Goal: Information Seeking & Learning: Learn about a topic

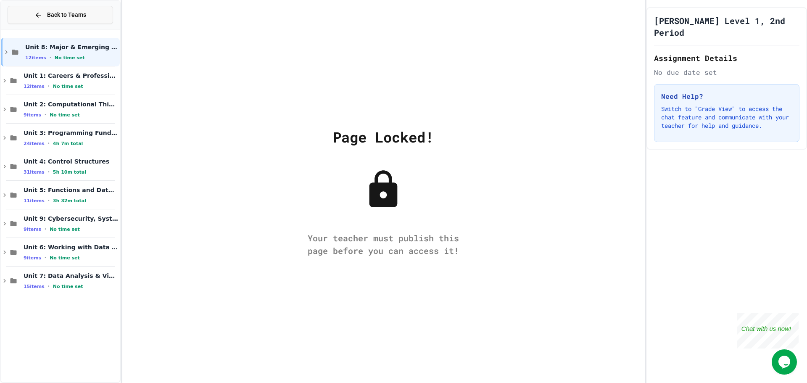
click at [32, 11] on button "Back to Teams" at bounding box center [61, 15] width 106 height 18
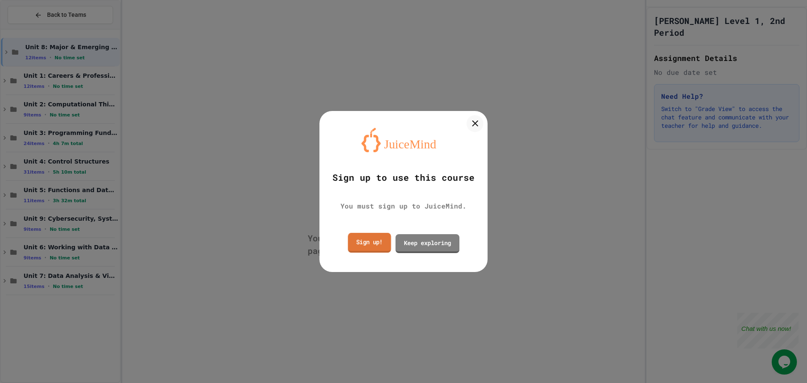
click at [376, 246] on link "Sign up!" at bounding box center [369, 243] width 43 height 20
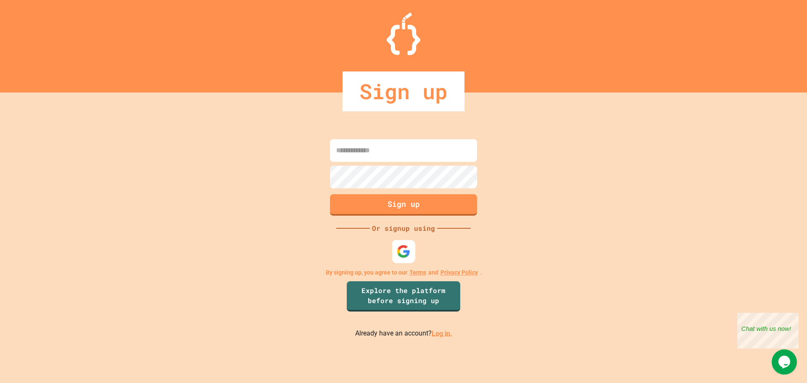
click at [402, 249] on img at bounding box center [404, 251] width 14 height 14
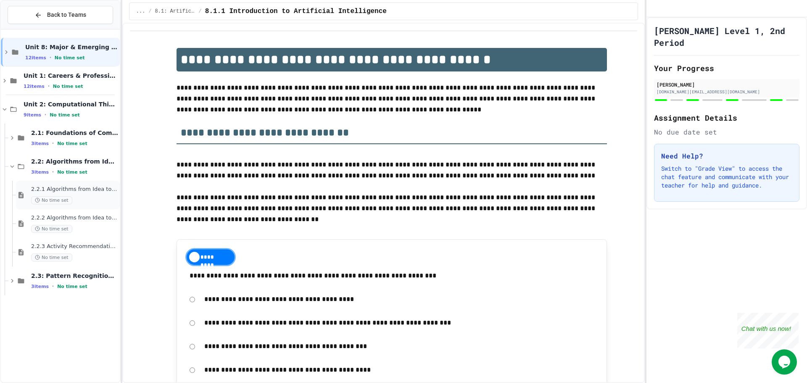
click at [82, 193] on div "2.2.1 Algorithms from Idea to Flowchart No time set" at bounding box center [74, 195] width 87 height 19
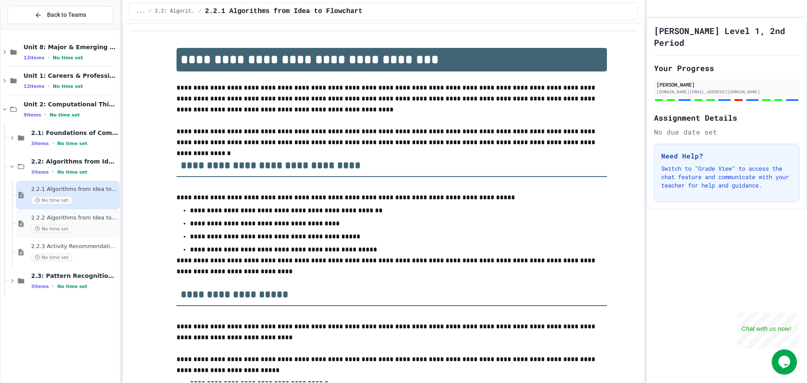
click at [88, 217] on span "2.2.2 Algorithms from Idea to Flowchart - Review" at bounding box center [74, 217] width 87 height 7
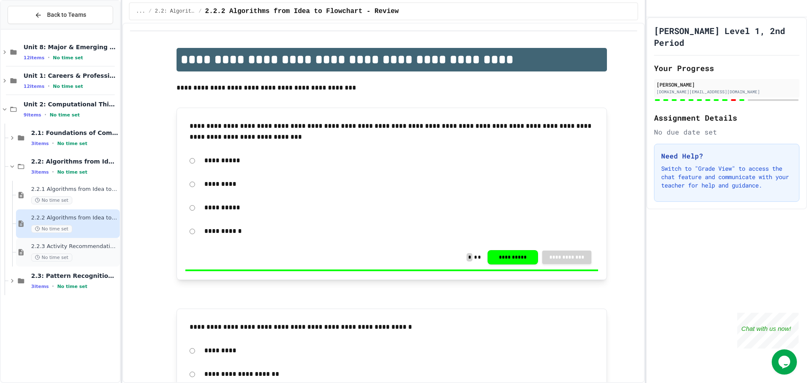
click at [86, 243] on span "2.2.3 Activity Recommendation Algorithm" at bounding box center [74, 246] width 87 height 7
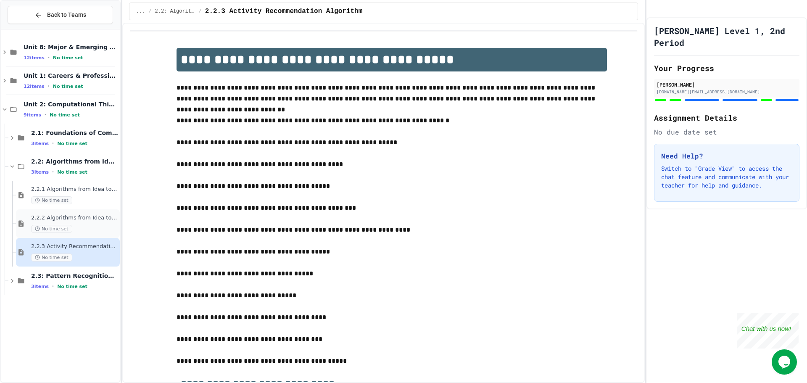
click at [100, 225] on div "No time set" at bounding box center [74, 229] width 87 height 8
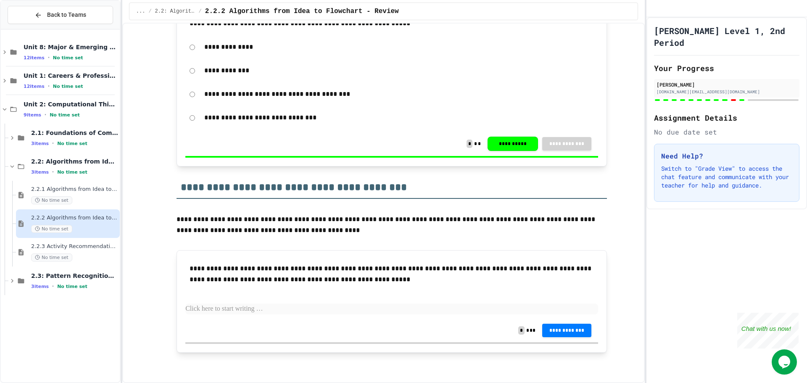
scroll to position [2460, 0]
click at [202, 310] on p at bounding box center [391, 309] width 413 height 11
paste div
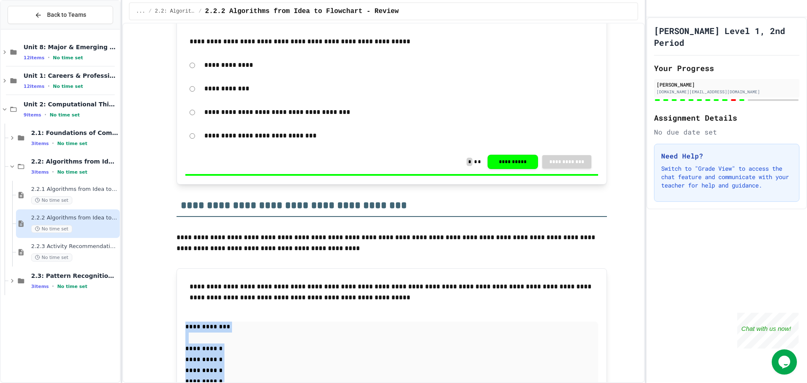
scroll to position [2500, 0]
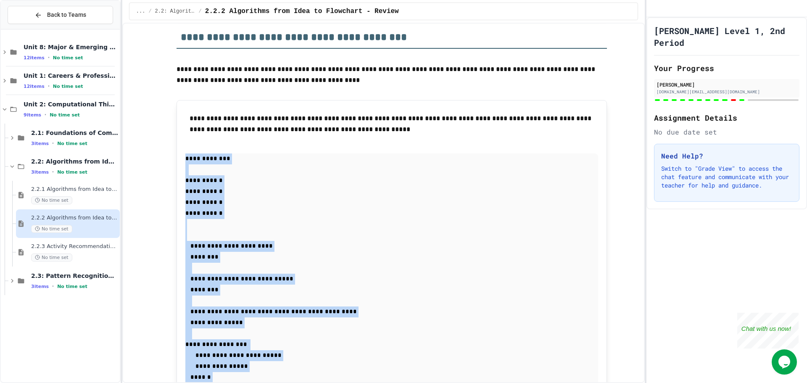
drag, startPoint x: 224, startPoint y: 306, endPoint x: 184, endPoint y: 262, distance: 58.9
click at [185, 262] on div "**********" at bounding box center [391, 352] width 413 height 486
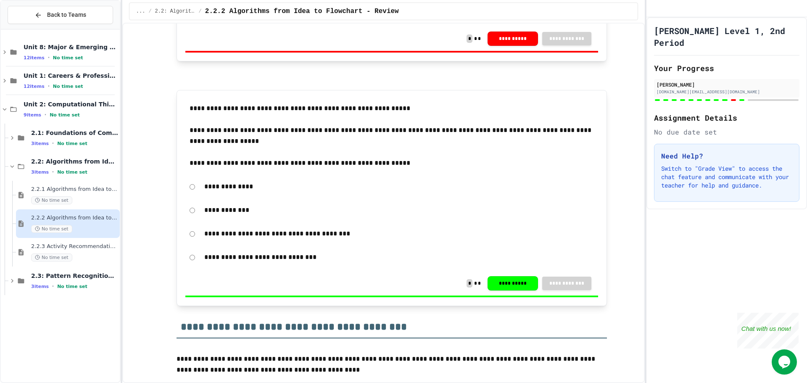
scroll to position [2207, 0]
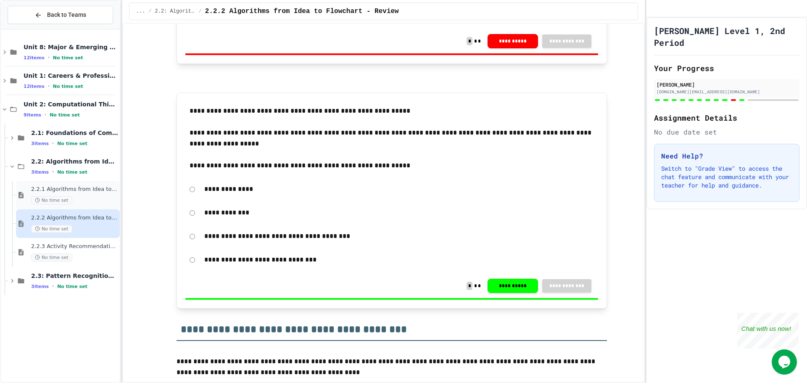
click at [78, 187] on span "2.2.1 Algorithms from Idea to Flowchart" at bounding box center [74, 189] width 87 height 7
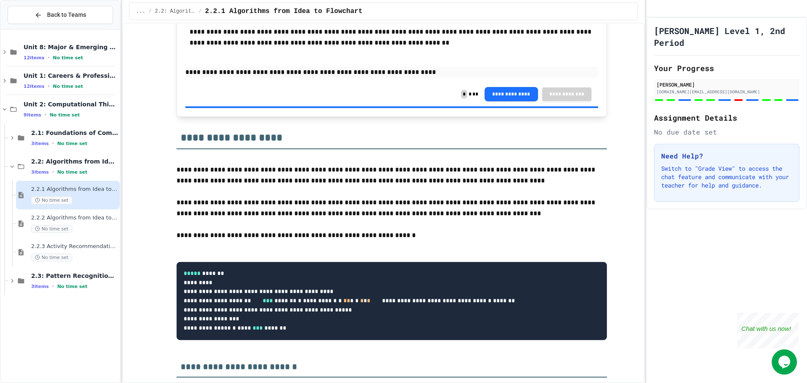
scroll to position [1808, 0]
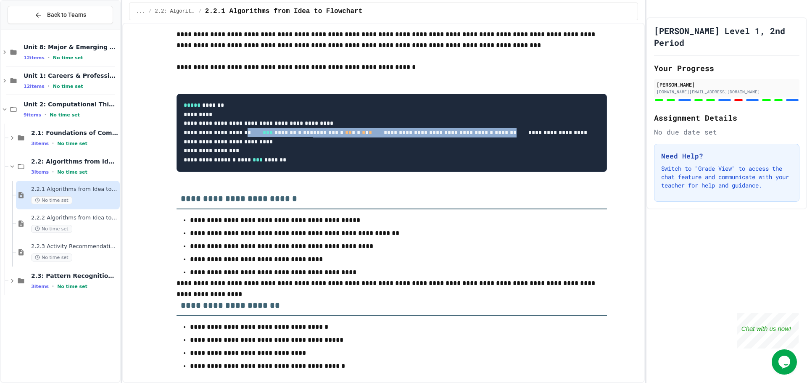
drag, startPoint x: 390, startPoint y: 156, endPoint x: 248, endPoint y: 136, distance: 144.0
click at [248, 136] on pre "**********" at bounding box center [392, 133] width 431 height 78
click at [87, 214] on div "2.2.2 Algorithms from Idea to Flowchart - Review No time set" at bounding box center [68, 223] width 104 height 29
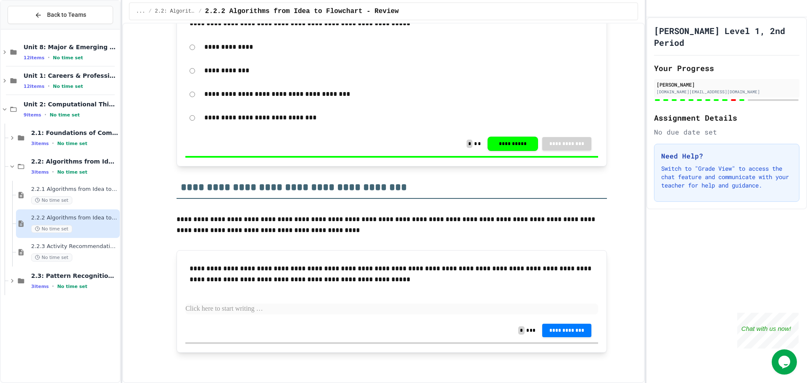
scroll to position [2460, 0]
click at [261, 304] on p at bounding box center [391, 309] width 413 height 11
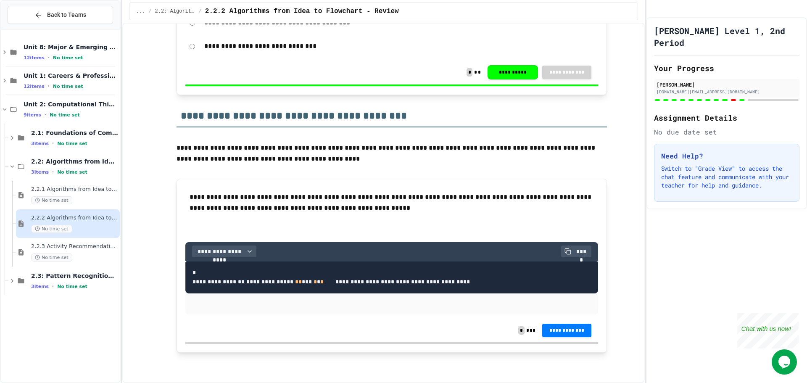
scroll to position [2542, 0]
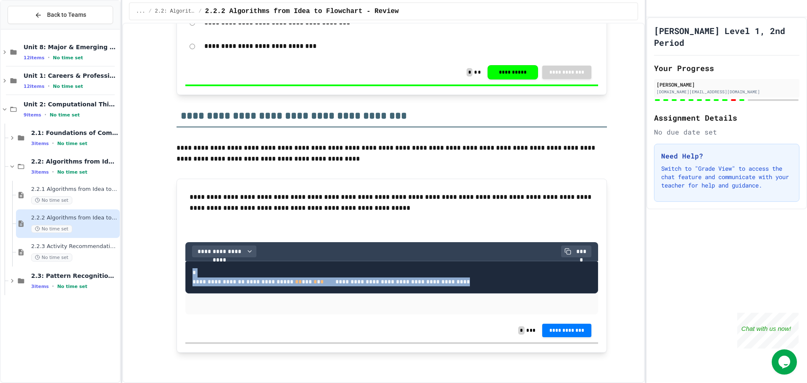
drag, startPoint x: 187, startPoint y: 262, endPoint x: 369, endPoint y: 294, distance: 184.4
click at [369, 294] on pre "**********" at bounding box center [391, 277] width 413 height 32
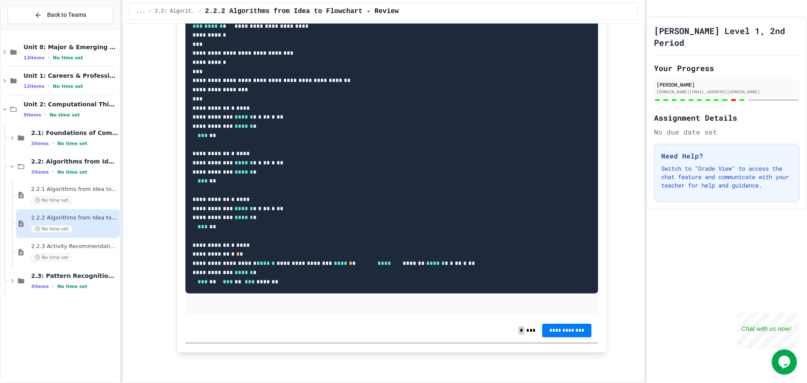
scroll to position [2906, 0]
click at [560, 330] on span "**********" at bounding box center [567, 330] width 36 height 7
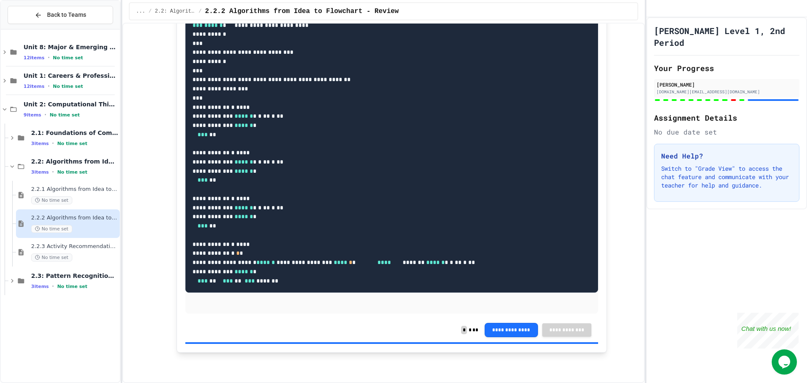
click at [66, 247] on span "2.2.3 Activity Recommendation Algorithm" at bounding box center [74, 246] width 87 height 7
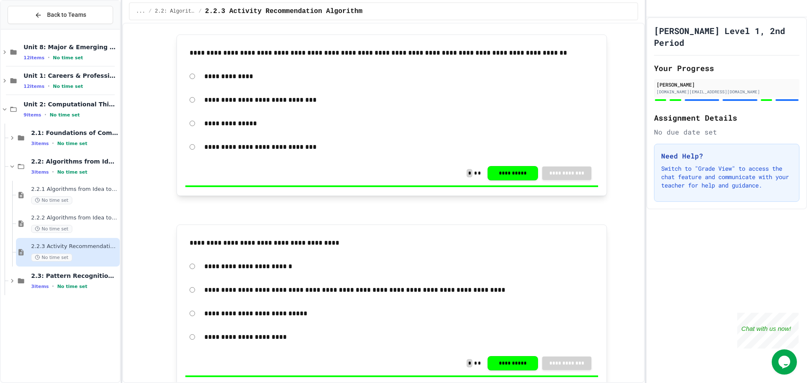
scroll to position [589, 0]
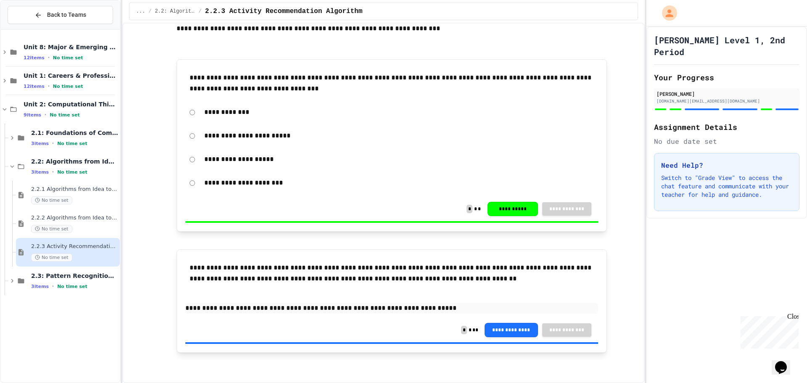
scroll to position [1905, 0]
click at [85, 217] on span "2.2.2 Algorithms from Idea to Flowchart - Review" at bounding box center [74, 217] width 87 height 7
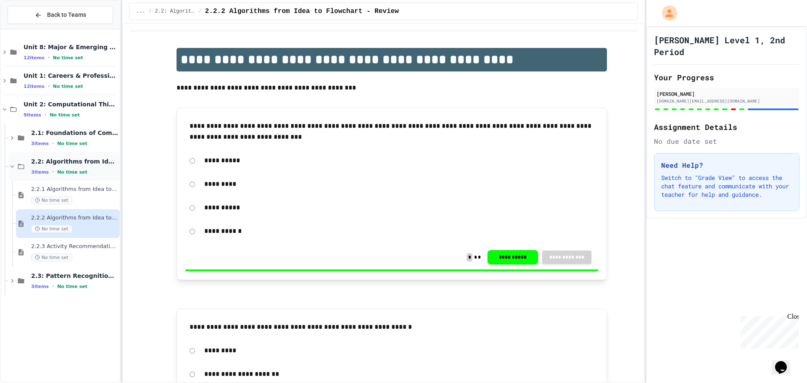
click at [15, 160] on div "2.2: Algorithms from Idea to Flowchart 3 items • No time set" at bounding box center [63, 166] width 111 height 29
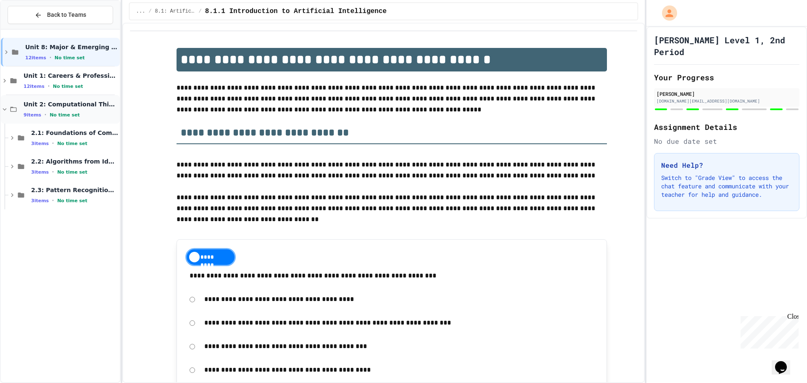
click at [13, 112] on icon at bounding box center [13, 110] width 10 height 8
